Goal: Task Accomplishment & Management: Use online tool/utility

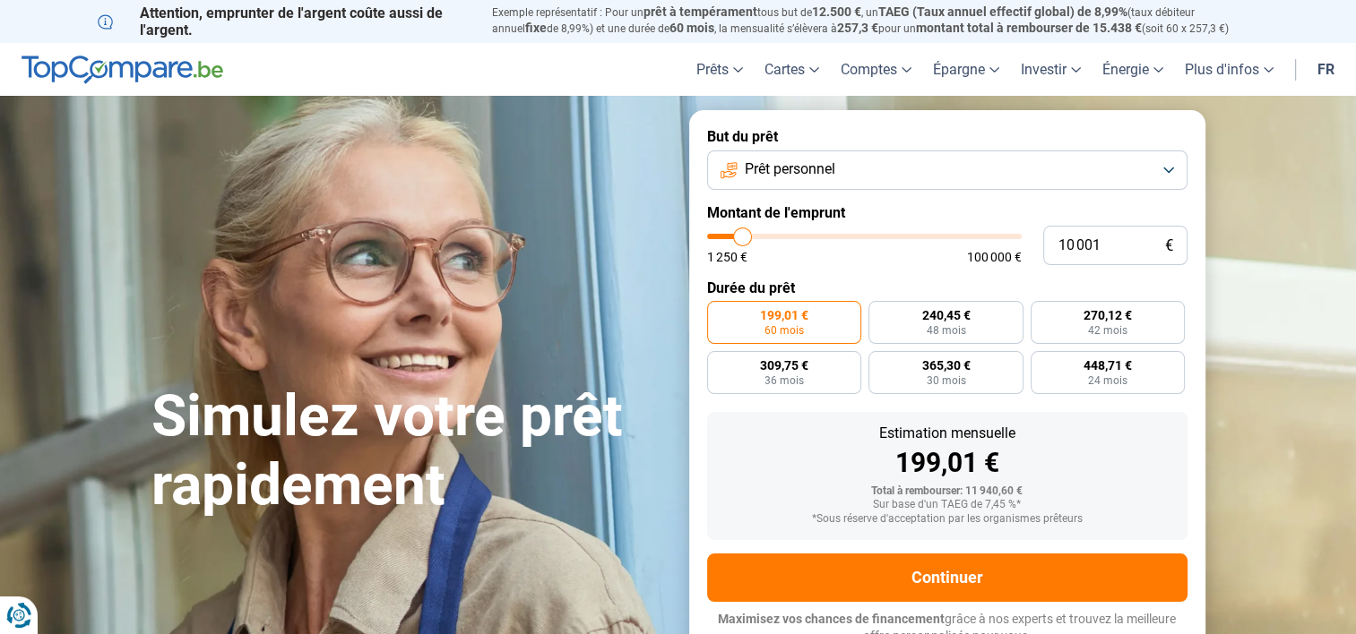
type input "12 500"
type input "12500"
type input "14 750"
type input "14750"
type input "17 750"
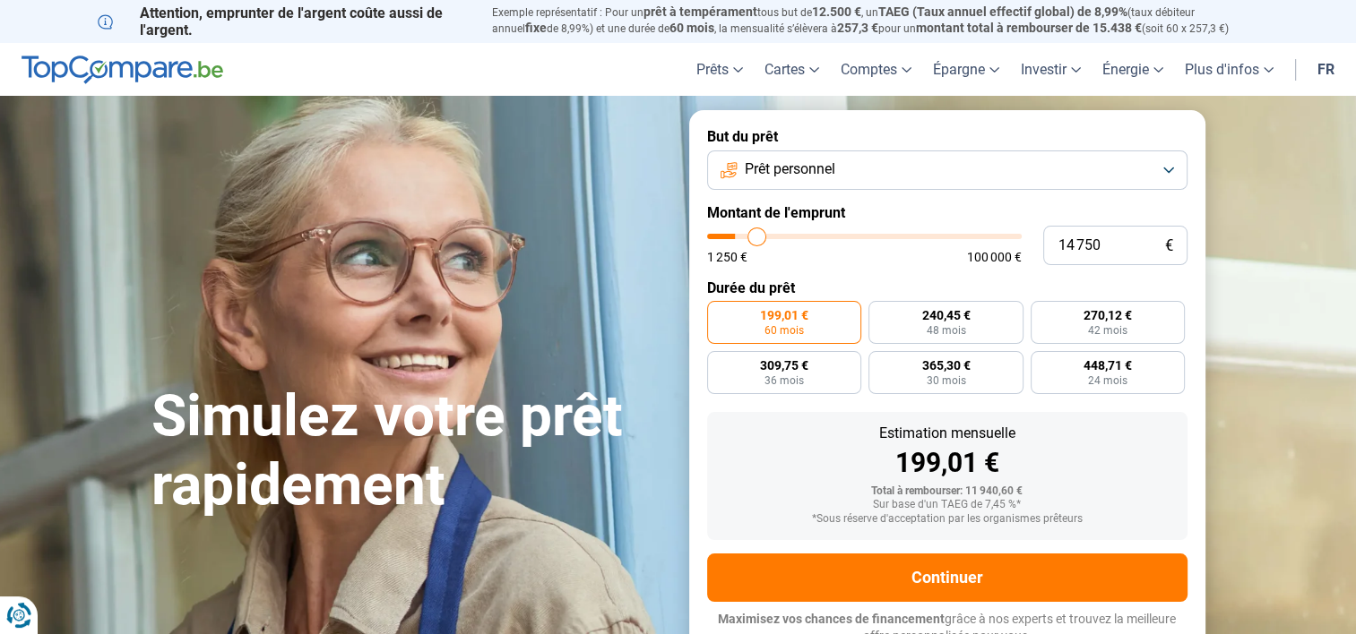
type input "17750"
type input "19 500"
type input "19500"
type input "21 000"
type input "21000"
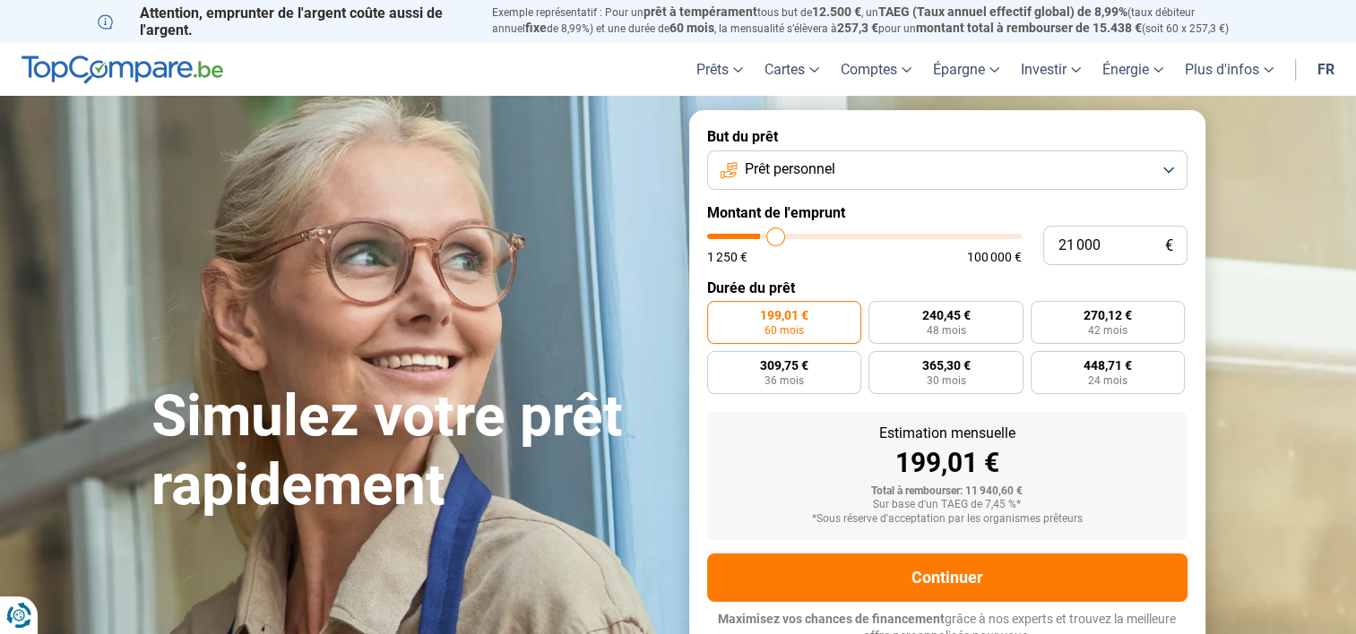
type input "22 250"
type input "22250"
type input "22 500"
type input "22500"
type input "23 000"
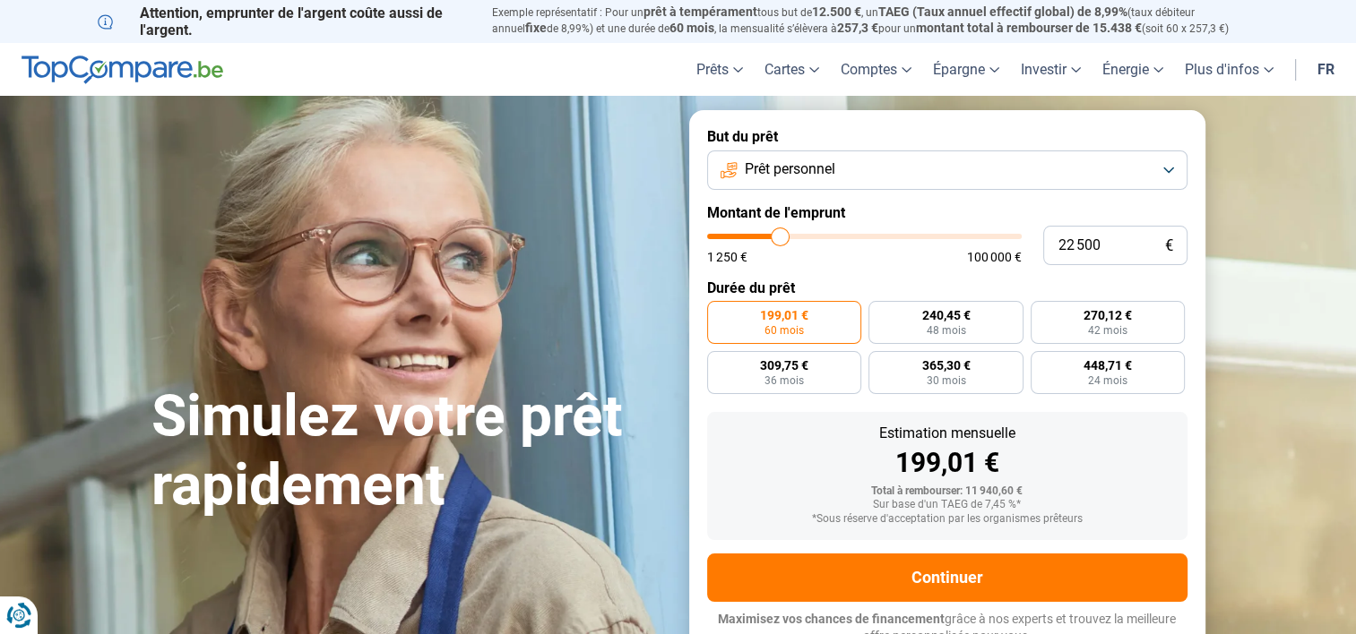
type input "23000"
type input "23 250"
type input "23250"
type input "23 500"
type input "23500"
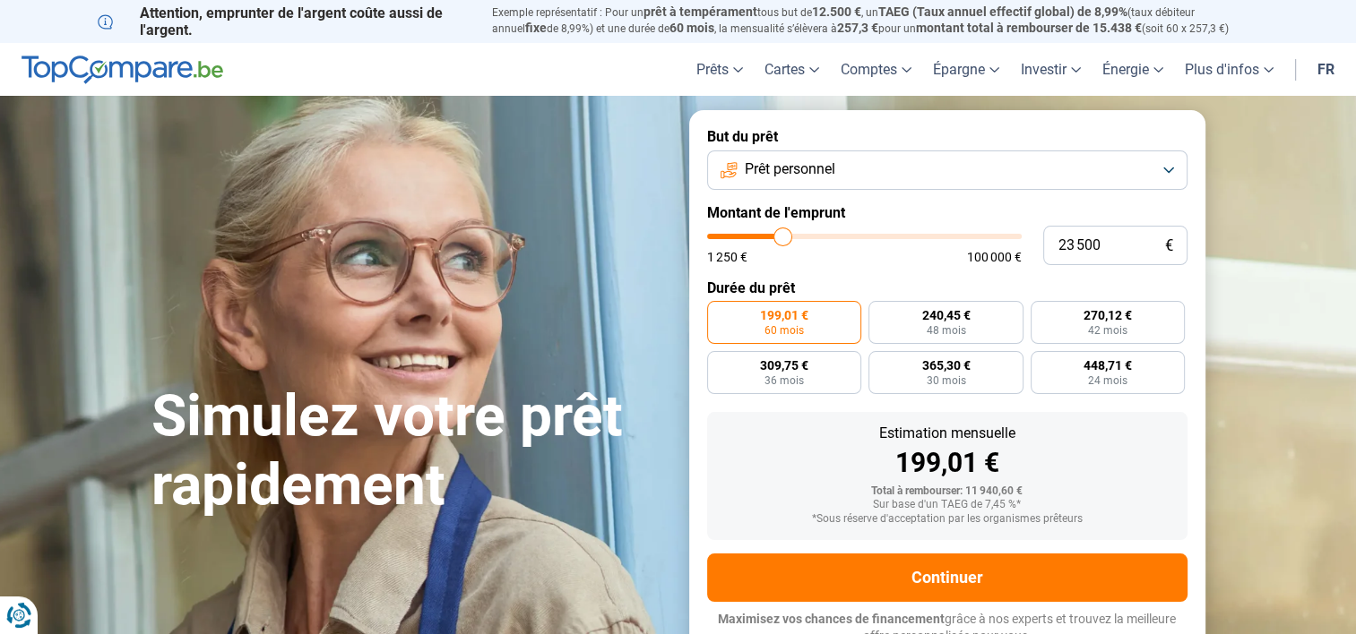
type input "24 250"
type input "24250"
type input "24 000"
type input "24000"
type input "23 750"
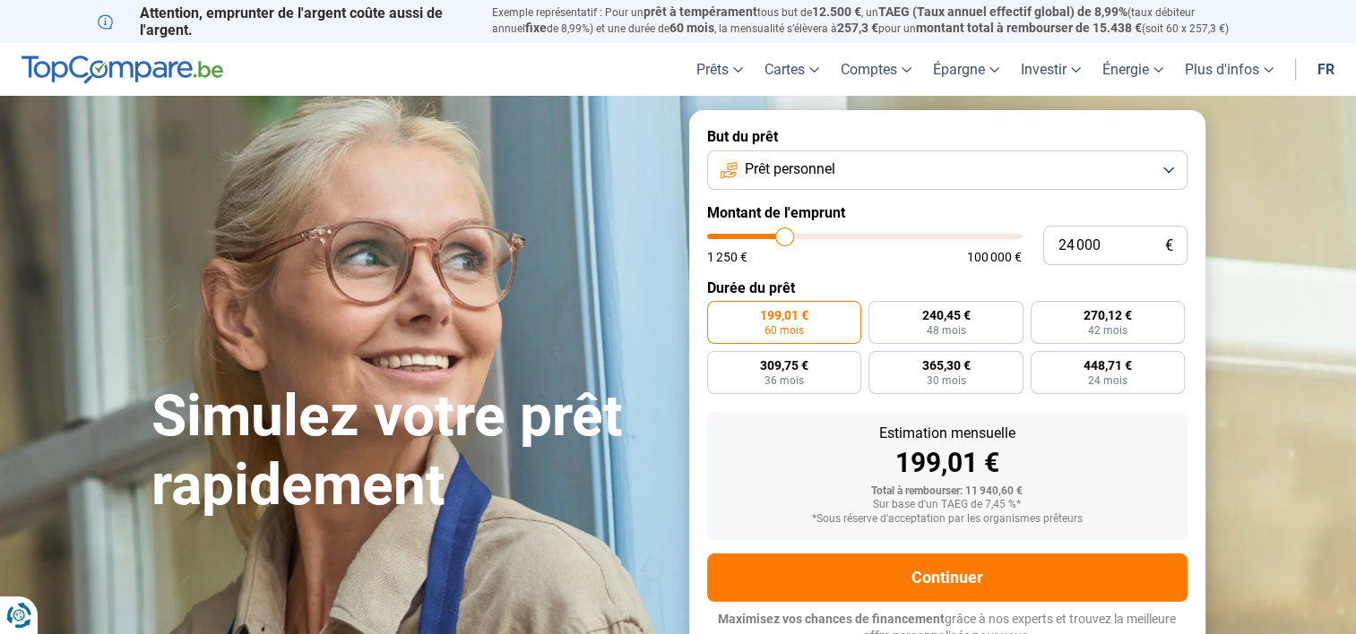
type input "23750"
type input "23 500"
type input "23500"
type input "23 250"
type input "23250"
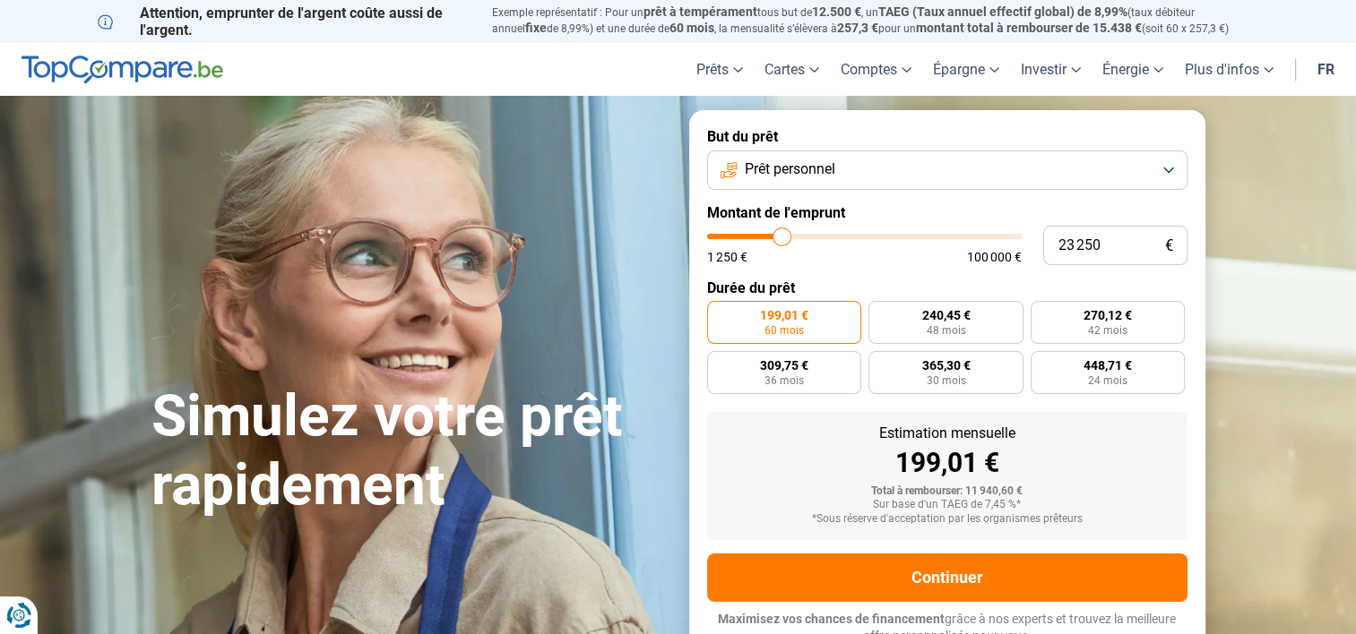
type input "22 750"
type input "22750"
type input "22 500"
type input "22500"
type input "22 750"
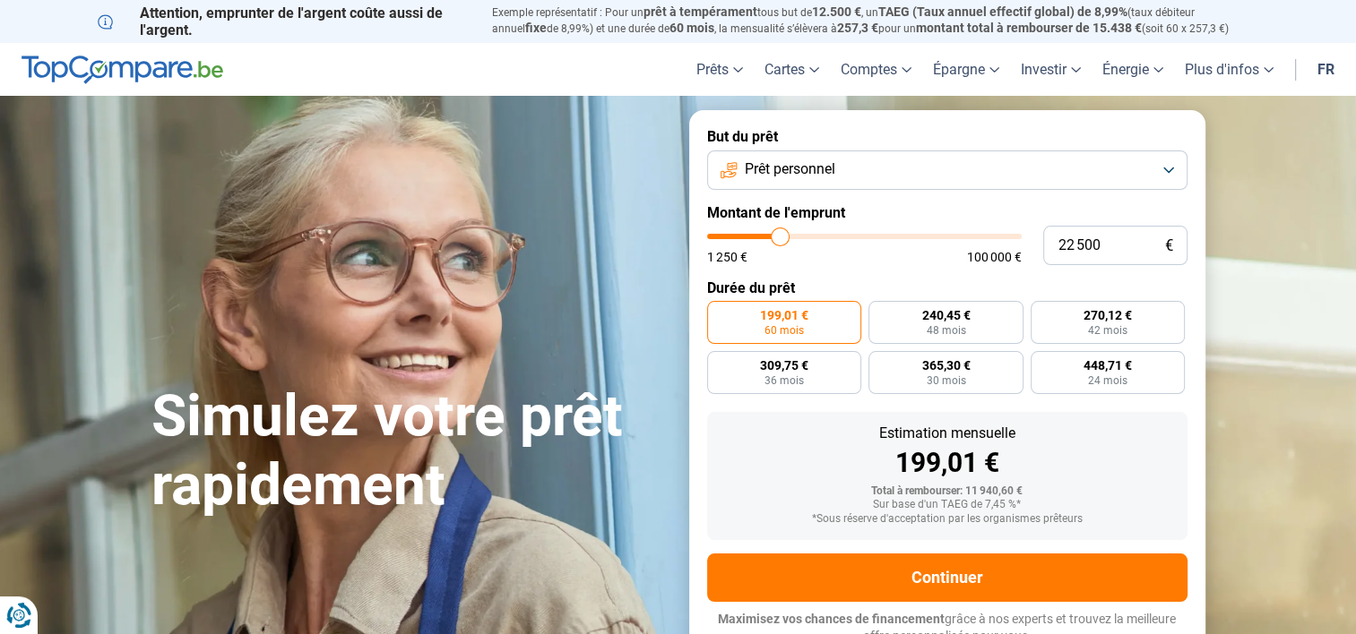
type input "22750"
type input "23 000"
drag, startPoint x: 746, startPoint y: 235, endPoint x: 781, endPoint y: 234, distance: 35.0
type input "23000"
click at [781, 234] on input "range" at bounding box center [864, 236] width 315 height 5
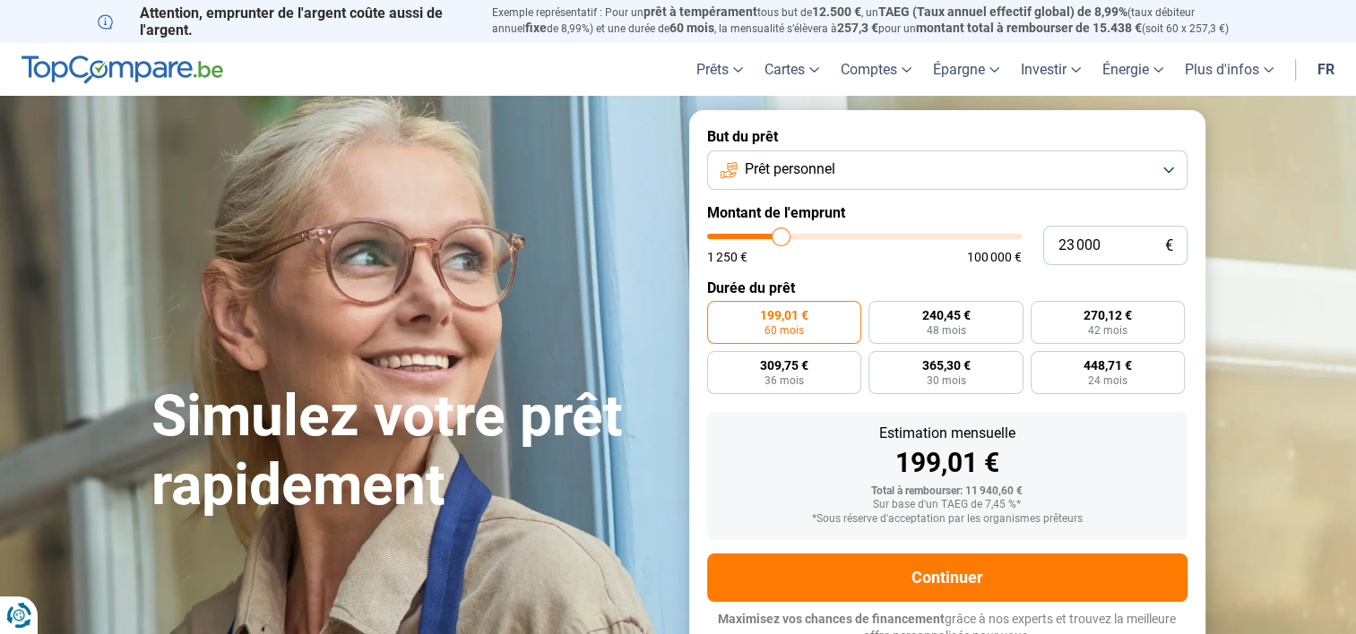
radio input "false"
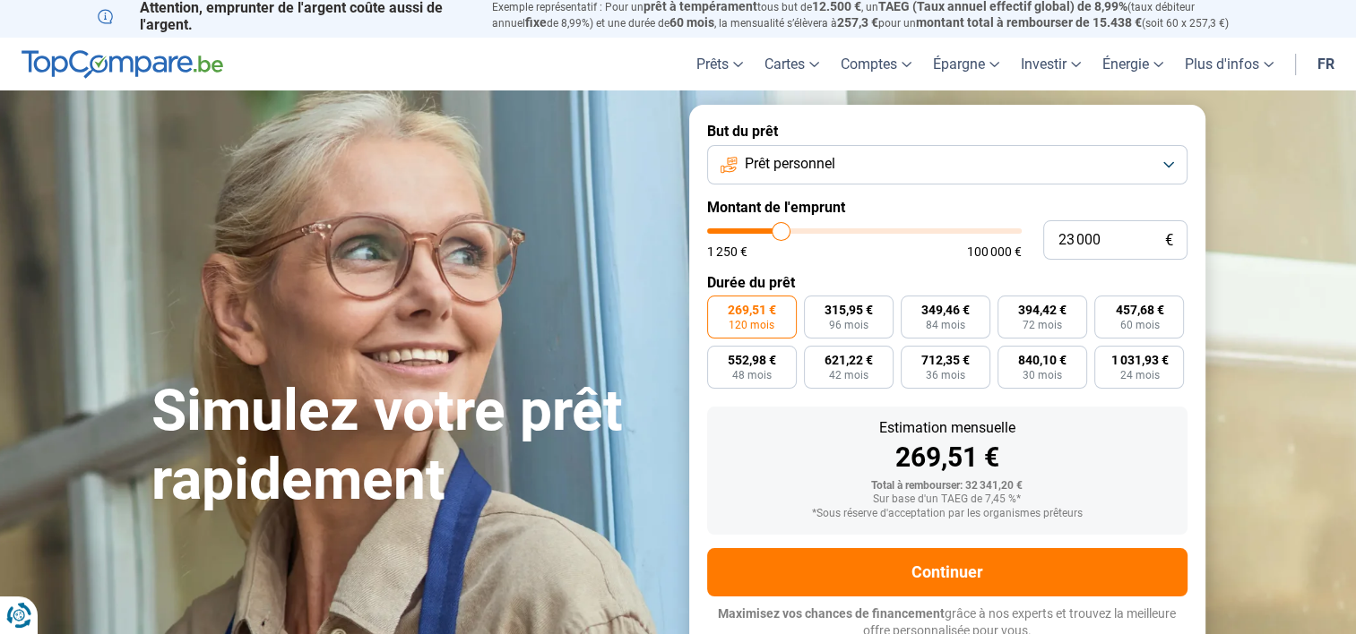
scroll to position [13, 0]
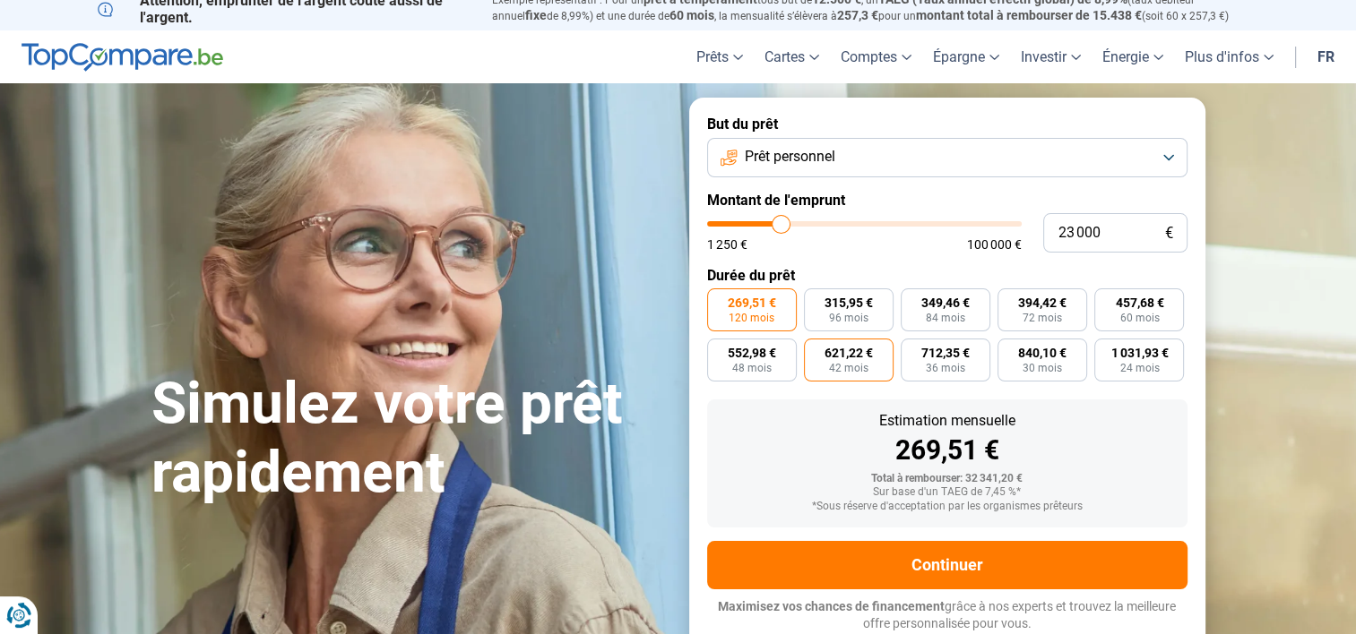
click at [853, 356] on span "621,22 €" at bounding box center [848, 353] width 48 height 13
click at [815, 350] on input "621,22 € 42 mois" at bounding box center [810, 345] width 12 height 12
radio input "true"
